Goal: Complete application form: Complete application form

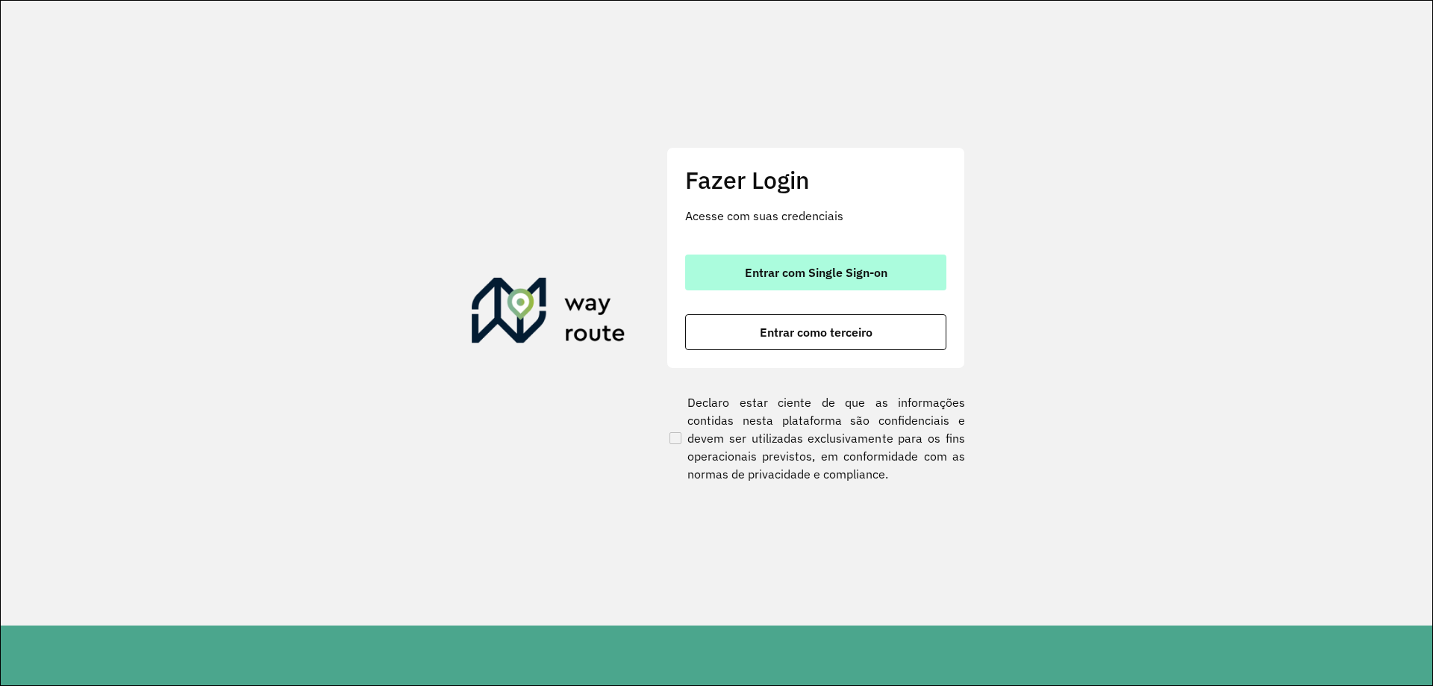
click at [808, 271] on span "Entrar com Single Sign-on" at bounding box center [816, 272] width 143 height 12
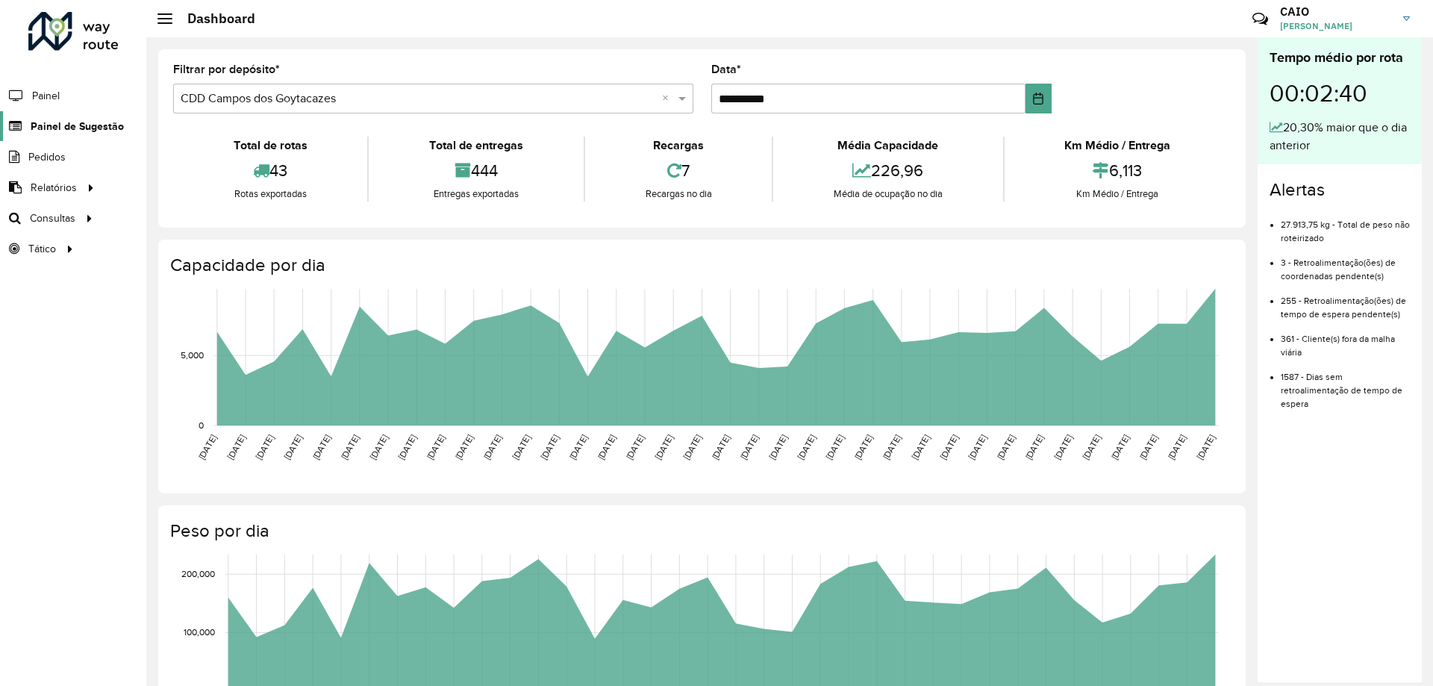
click at [93, 126] on span "Painel de Sugestão" at bounding box center [77, 127] width 93 height 16
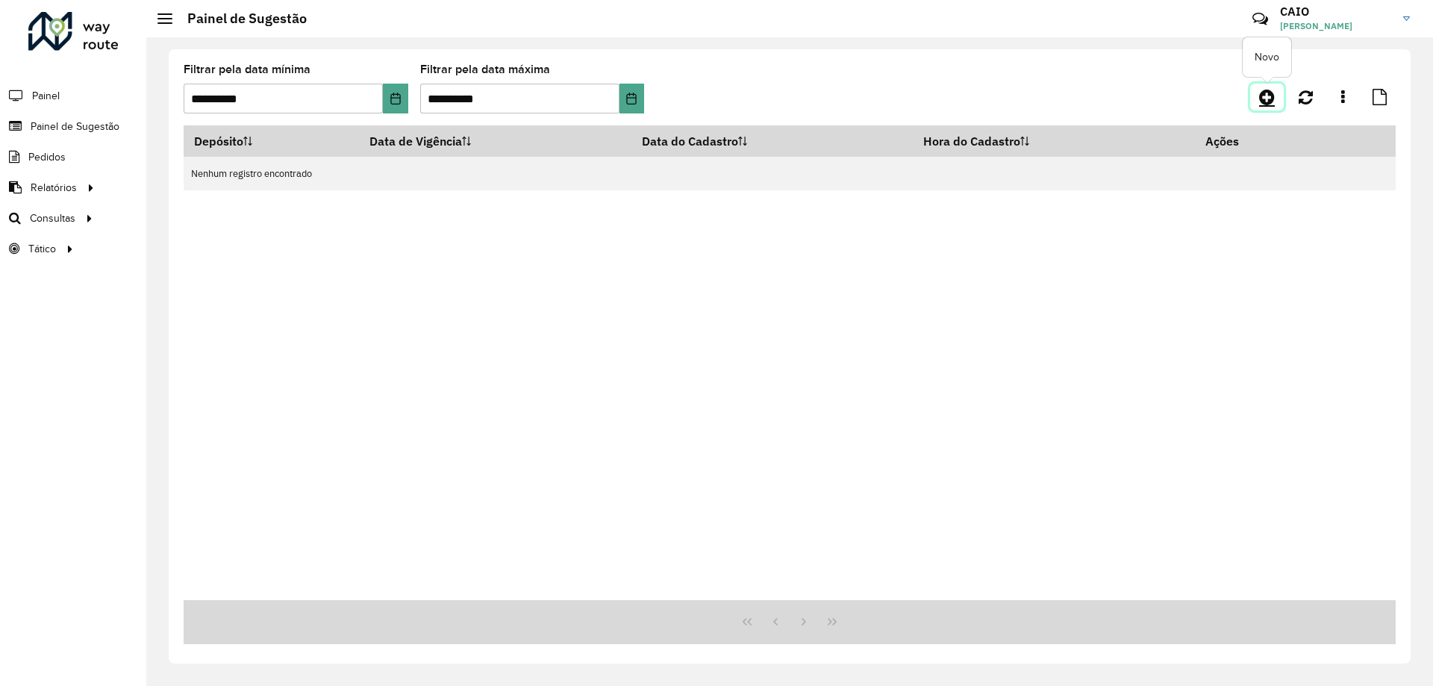
click at [1271, 98] on icon at bounding box center [1267, 97] width 16 height 18
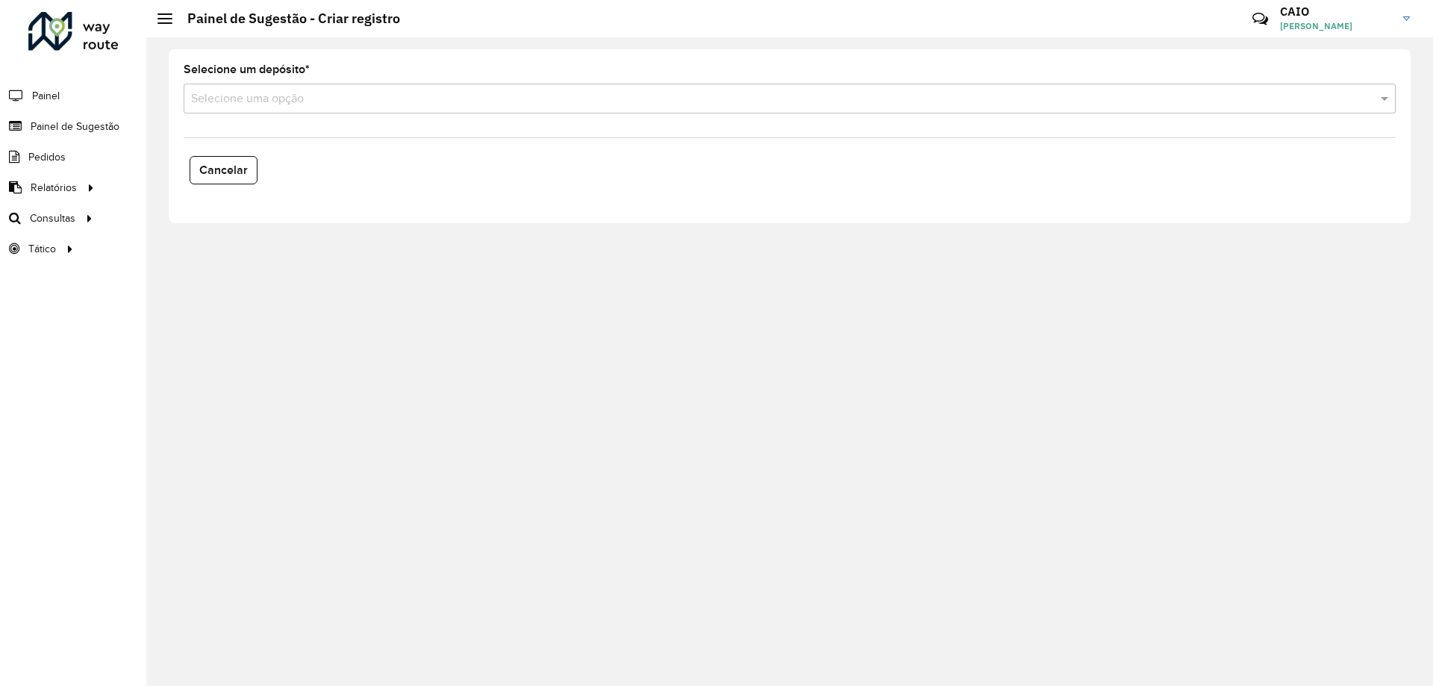
click at [263, 99] on input "text" at bounding box center [774, 99] width 1167 height 18
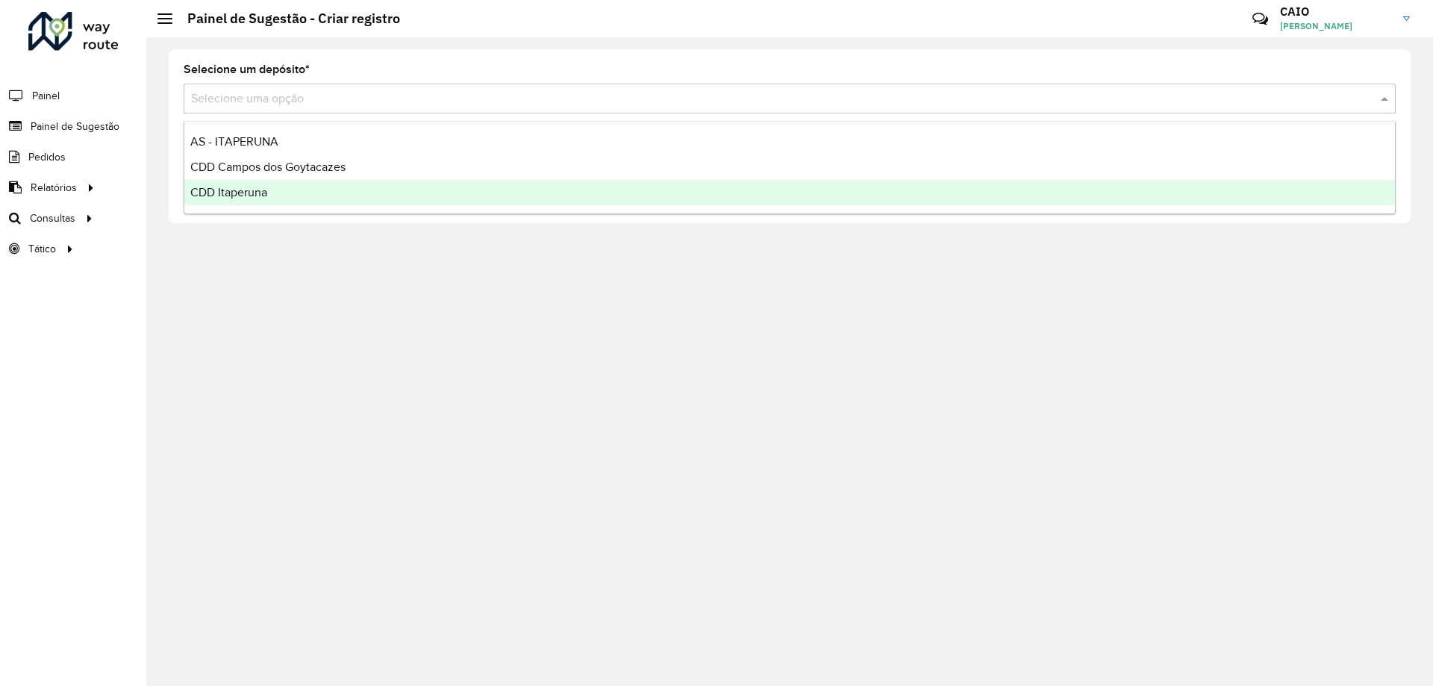
click at [257, 184] on div "CDD Itaperuna" at bounding box center [789, 192] width 1210 height 25
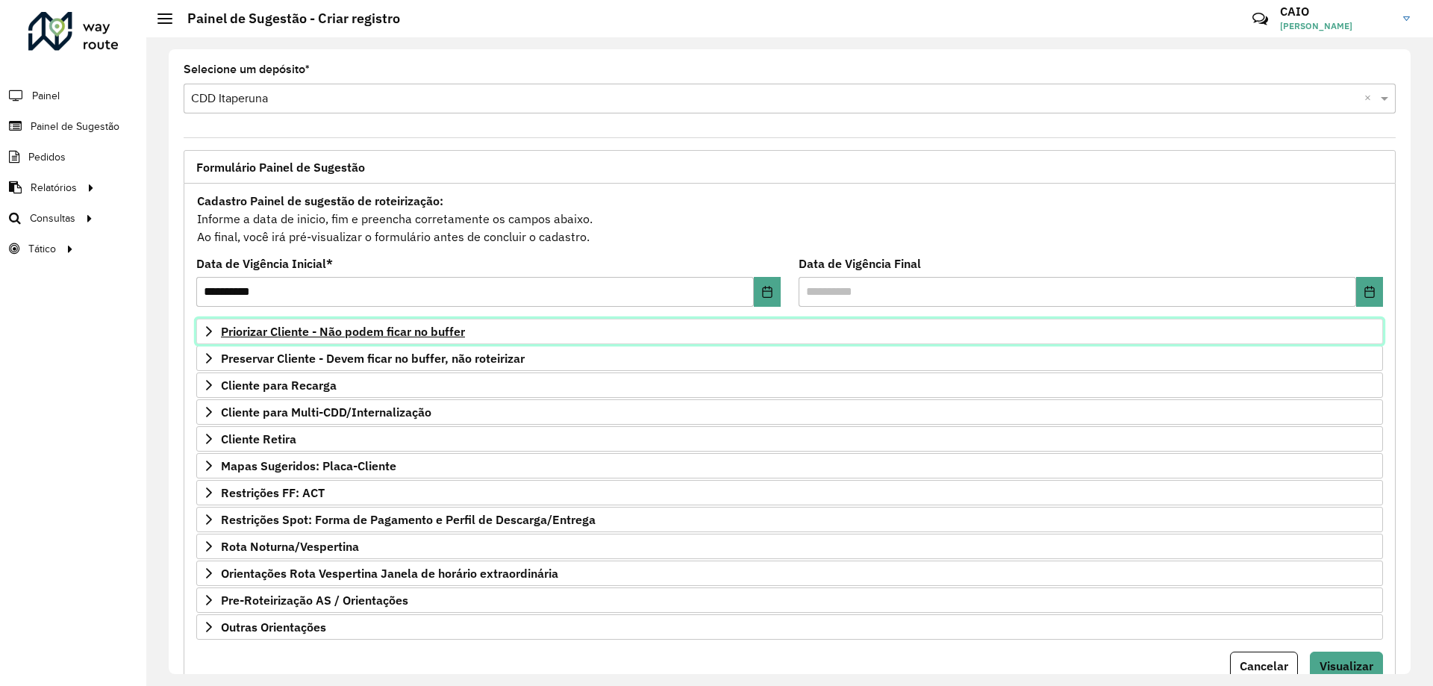
click at [340, 331] on span "Priorizar Cliente - Não podem ficar no buffer" at bounding box center [343, 331] width 244 height 12
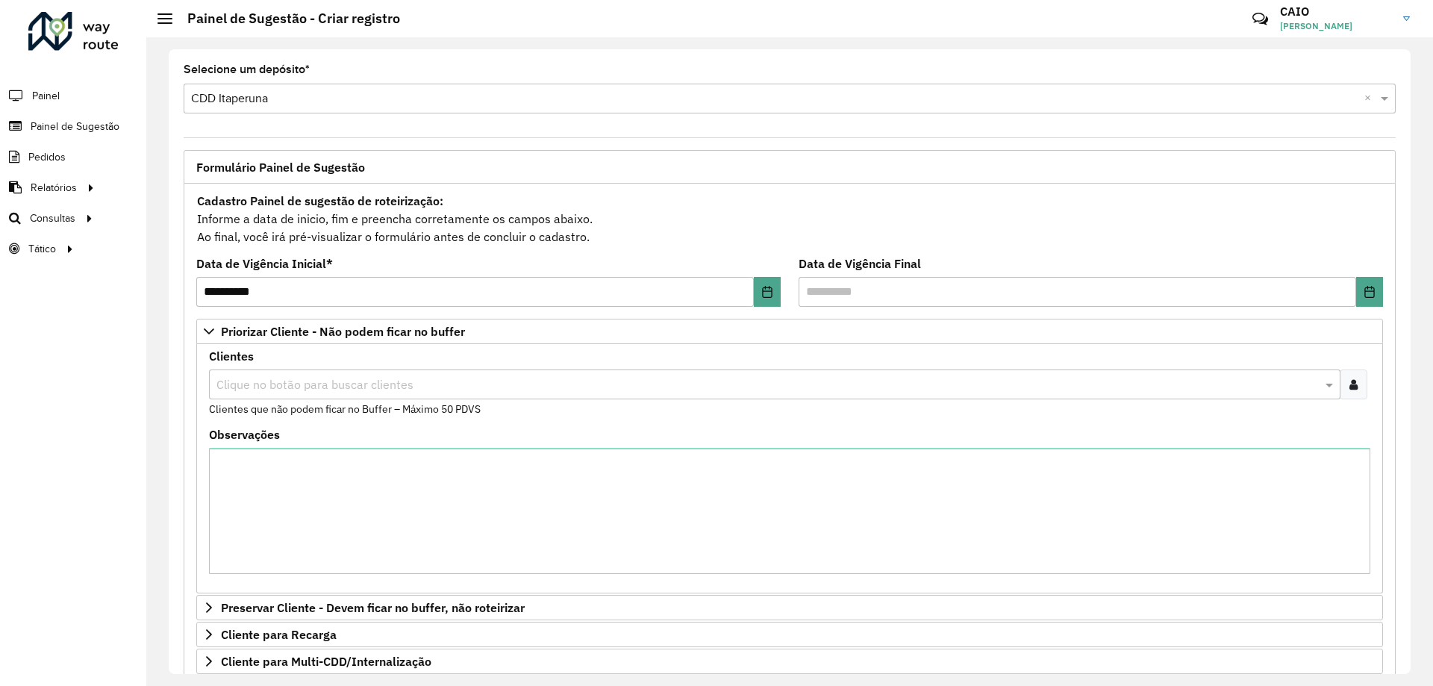
click at [281, 376] on input "text" at bounding box center [767, 385] width 1109 height 18
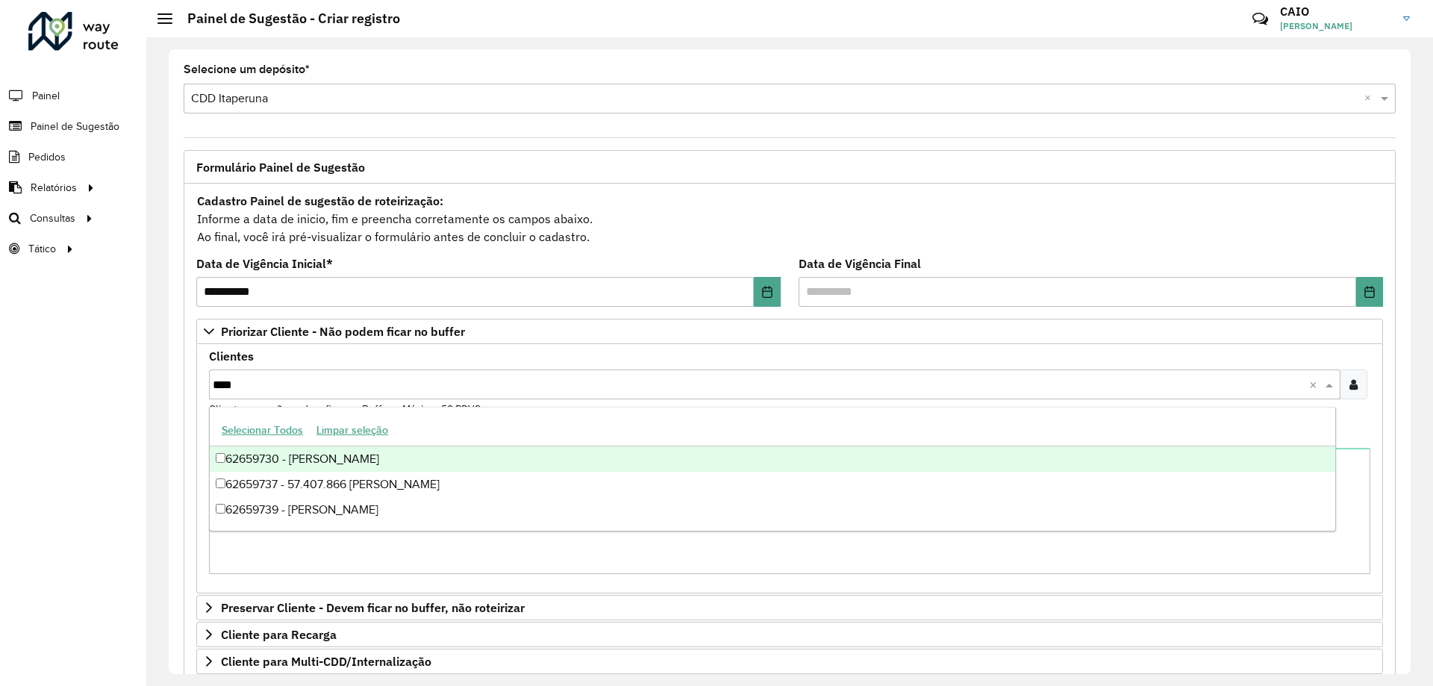
type input "*****"
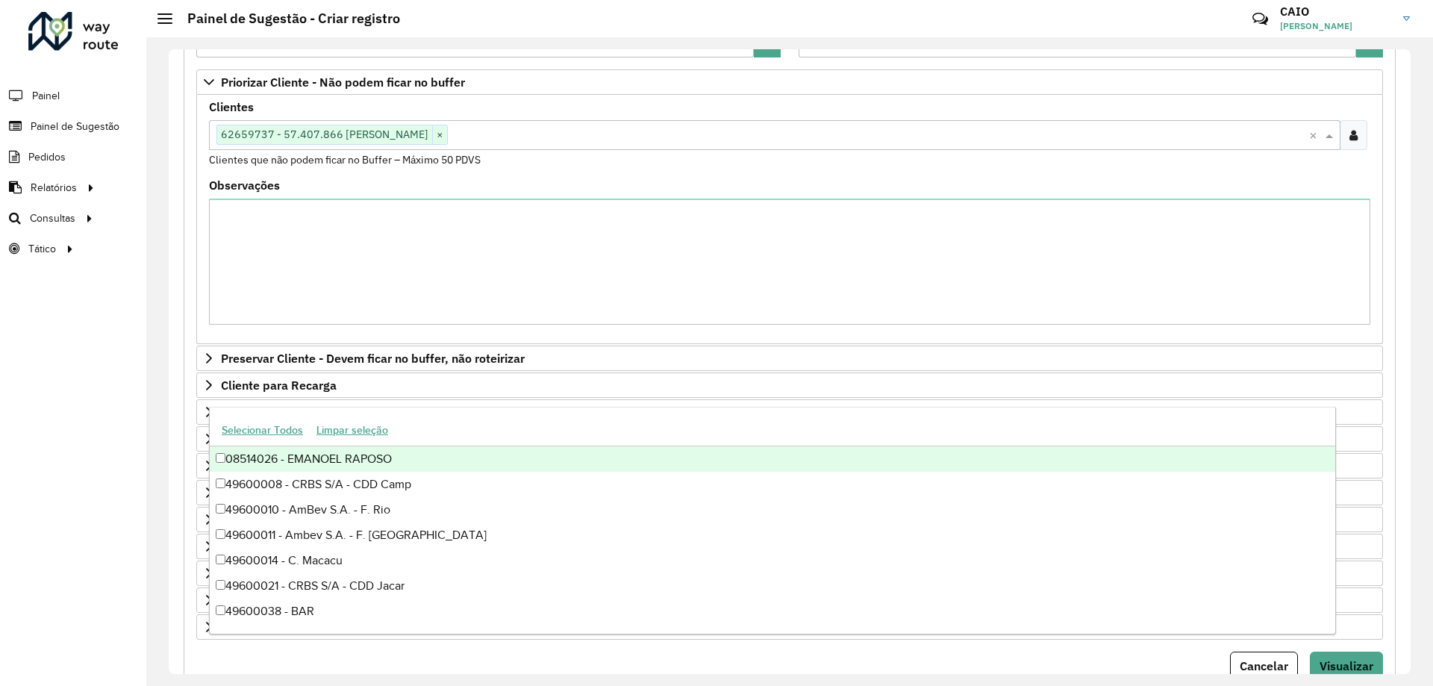
scroll to position [294, 0]
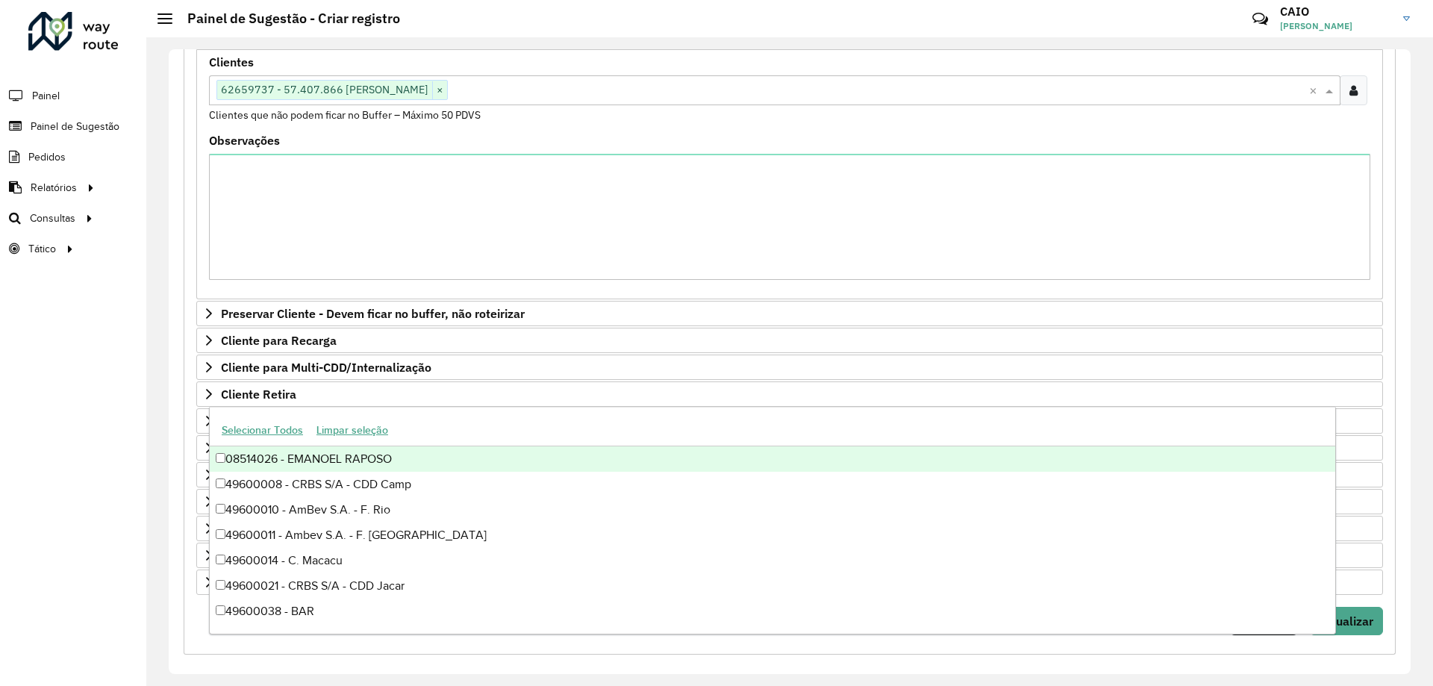
click at [1395, 443] on div "**********" at bounding box center [790, 255] width 1230 height 798
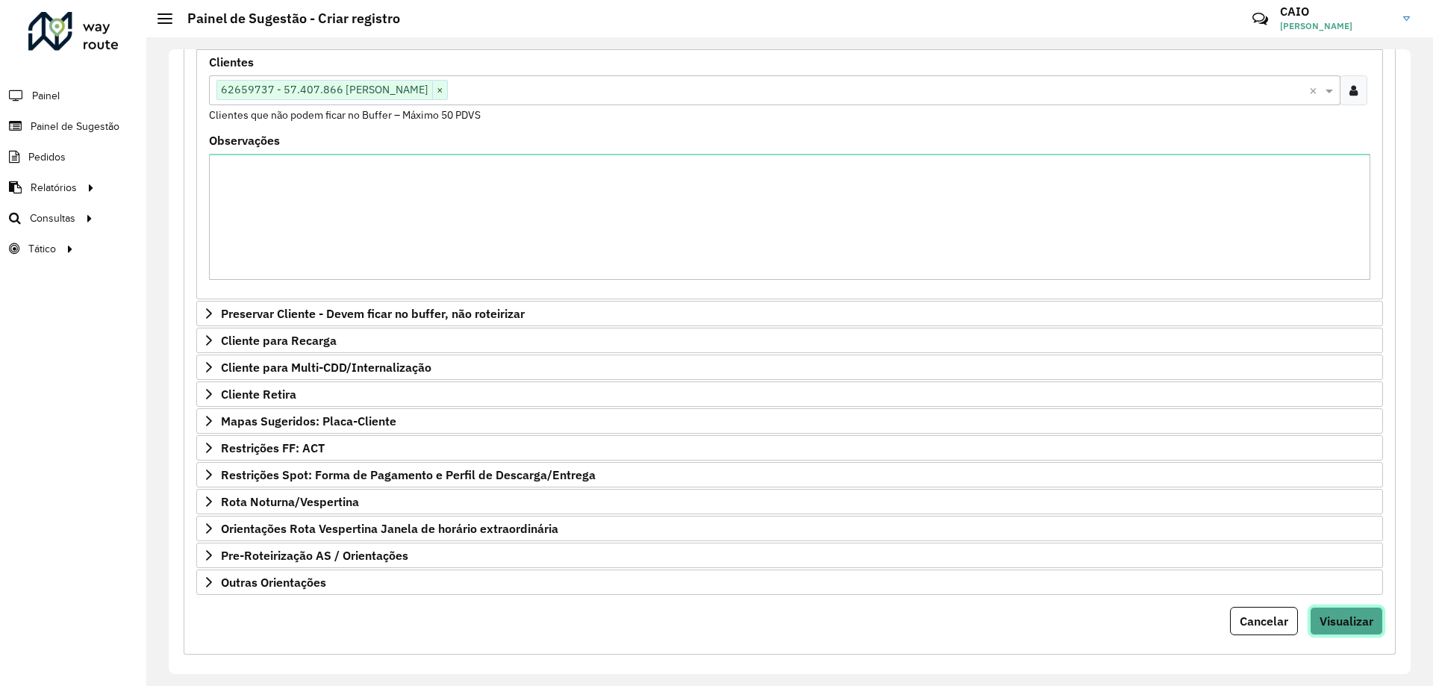
click at [1365, 613] on span "Visualizar" at bounding box center [1346, 620] width 54 height 15
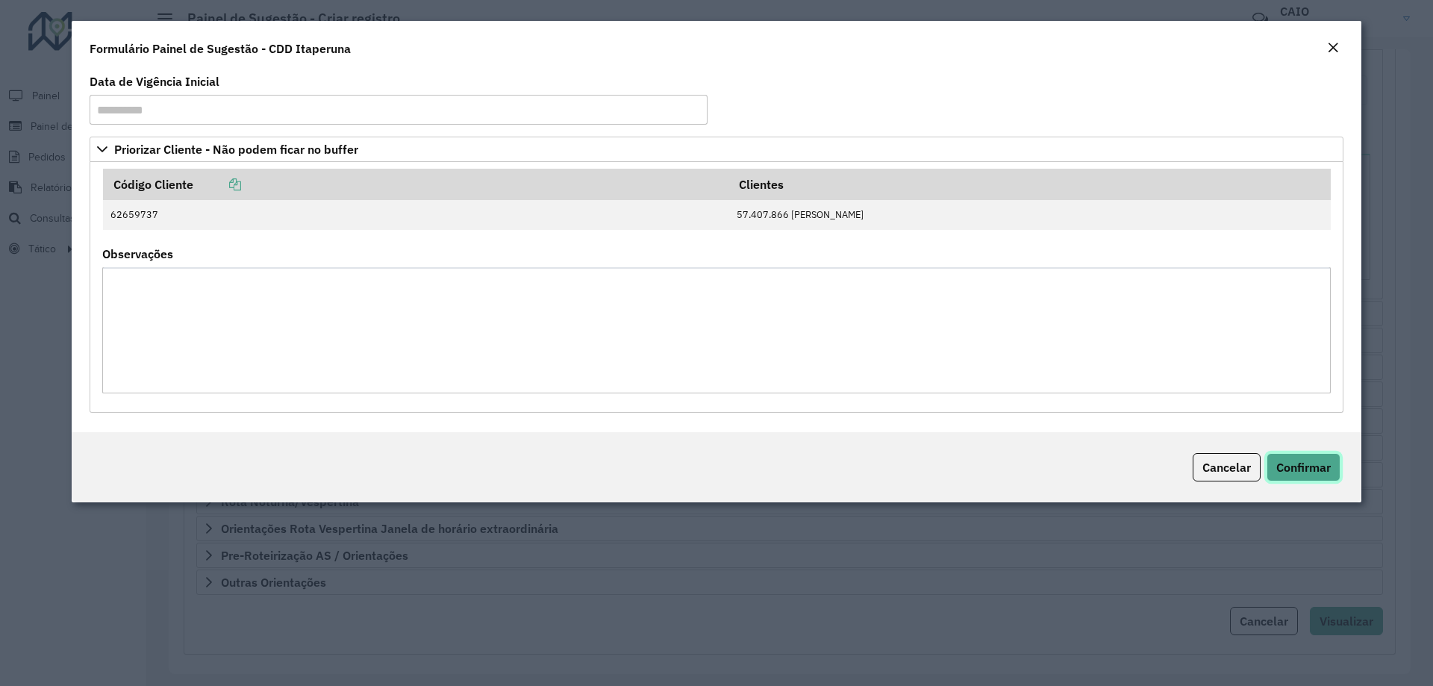
click at [1328, 455] on button "Confirmar" at bounding box center [1303, 467] width 74 height 28
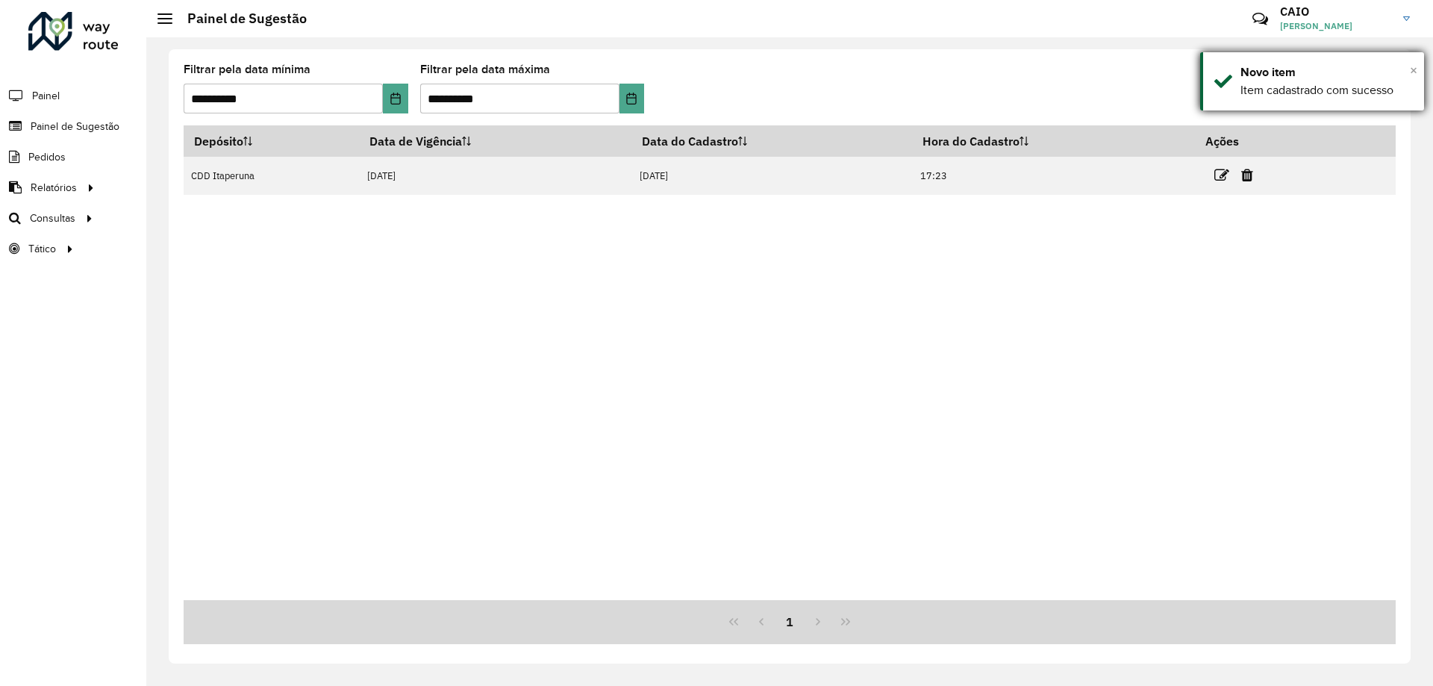
click at [1413, 72] on span "×" at bounding box center [1413, 70] width 7 height 16
